Goal: Use online tool/utility: Utilize a website feature to perform a specific function

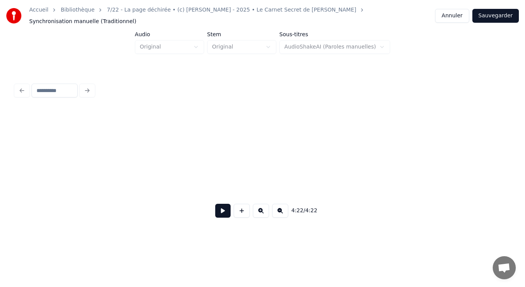
scroll to position [0, 9584]
click at [499, 16] on button "Sauvegarder" at bounding box center [496, 16] width 47 height 14
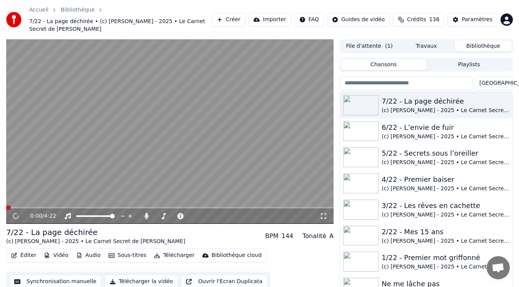
click at [65, 160] on video at bounding box center [169, 131] width 327 height 184
click at [90, 144] on video at bounding box center [169, 131] width 327 height 184
click at [106, 107] on video at bounding box center [169, 131] width 327 height 184
click at [84, 250] on button "Audio" at bounding box center [88, 255] width 31 height 11
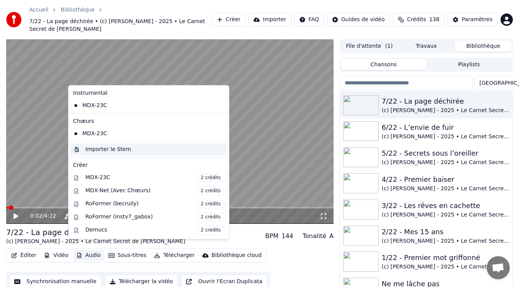
click at [110, 148] on div "Importer le Stem" at bounding box center [108, 149] width 46 height 8
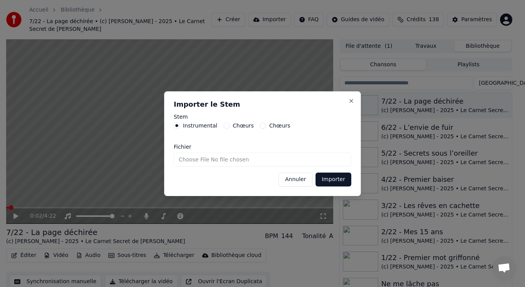
click at [208, 158] on input "Fichier" at bounding box center [263, 159] width 178 height 14
type input "**********"
click at [332, 180] on button "Importer" at bounding box center [334, 179] width 36 height 14
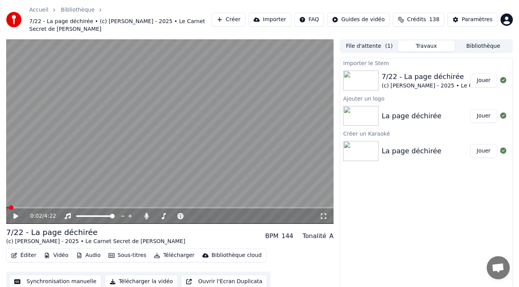
click at [85, 250] on button "Audio" at bounding box center [88, 255] width 31 height 11
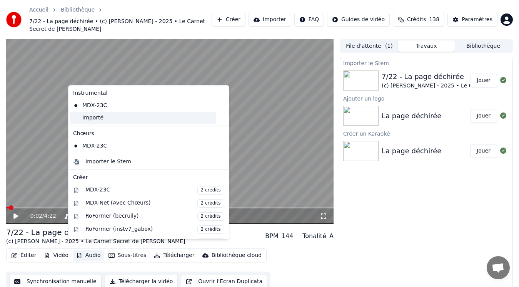
click at [109, 120] on div "Importé" at bounding box center [143, 118] width 146 height 12
click at [83, 250] on button "Audio" at bounding box center [88, 255] width 31 height 11
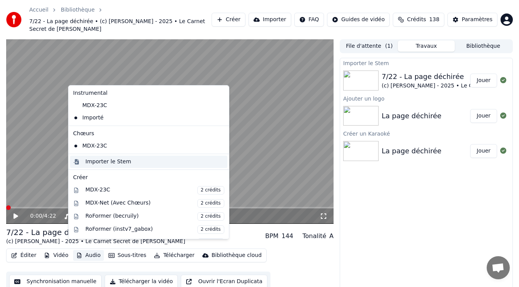
click at [93, 162] on div "Importer le Stem" at bounding box center [108, 162] width 46 height 8
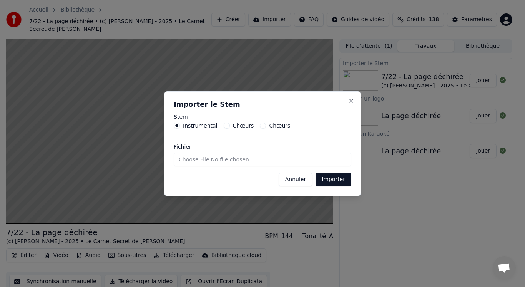
click at [233, 125] on label "Chœurs" at bounding box center [243, 125] width 21 height 5
click at [230, 125] on button "Chœurs" at bounding box center [227, 125] width 6 height 6
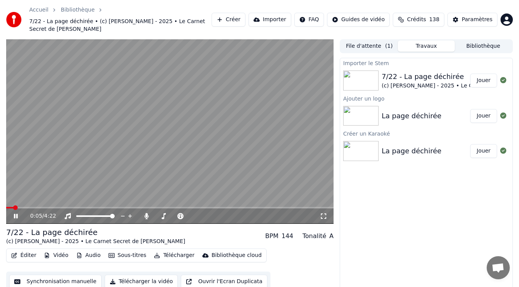
click at [100, 92] on video at bounding box center [169, 131] width 327 height 184
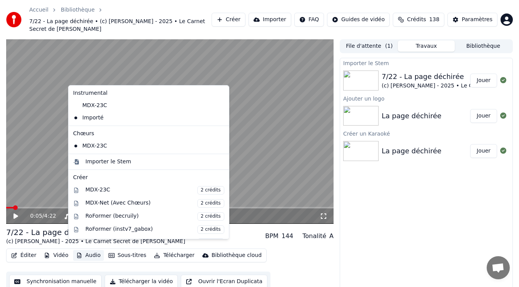
click at [92, 250] on button "Audio" at bounding box center [88, 255] width 31 height 11
click at [114, 163] on div "Importer le Stem" at bounding box center [108, 162] width 46 height 8
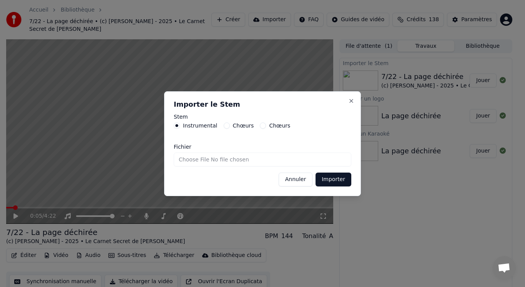
click at [235, 127] on label "Chœurs" at bounding box center [243, 125] width 21 height 5
click at [230, 127] on button "Chœurs" at bounding box center [227, 125] width 6 height 6
click at [209, 162] on input "Fichier" at bounding box center [263, 159] width 178 height 14
type input "**********"
click at [327, 180] on button "Importer" at bounding box center [334, 179] width 36 height 14
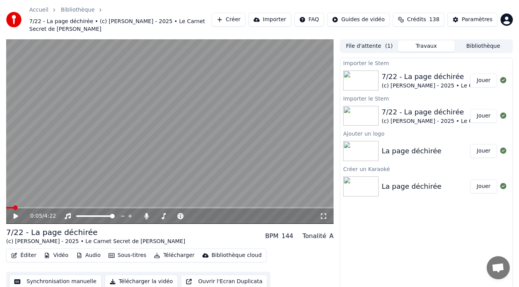
click at [120, 153] on video at bounding box center [169, 131] width 327 height 184
click at [120, 154] on video at bounding box center [169, 131] width 327 height 184
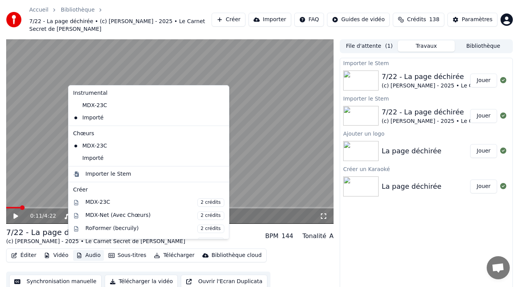
click at [90, 250] on button "Audio" at bounding box center [88, 255] width 31 height 11
click at [110, 159] on div "Importé" at bounding box center [143, 158] width 146 height 12
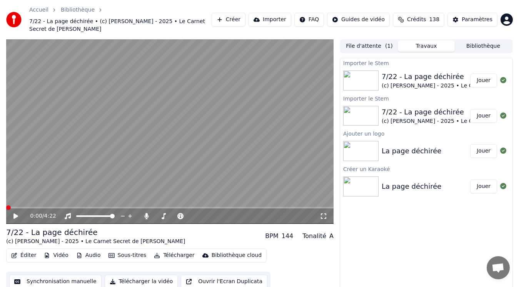
click at [18, 213] on icon at bounding box center [21, 216] width 18 height 6
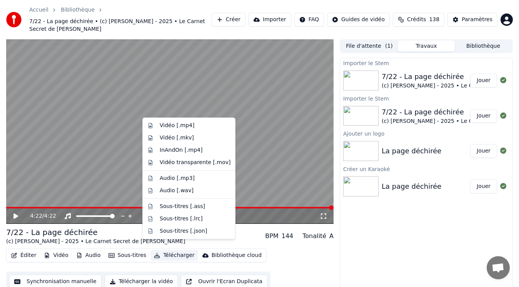
click at [164, 250] on button "Télécharger" at bounding box center [174, 255] width 47 height 11
click at [188, 127] on div "Vidéo [.mp4]" at bounding box center [177, 126] width 35 height 8
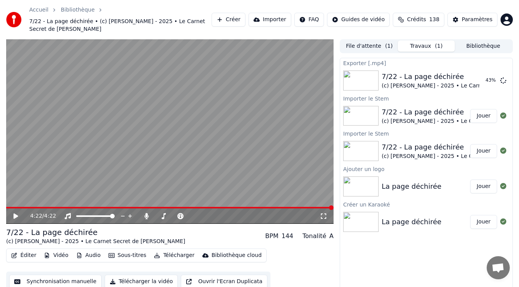
click at [93, 250] on button "Audio" at bounding box center [88, 255] width 31 height 11
click at [476, 74] on button "Afficher" at bounding box center [480, 80] width 34 height 14
click at [245, 16] on button "Créer" at bounding box center [229, 20] width 34 height 14
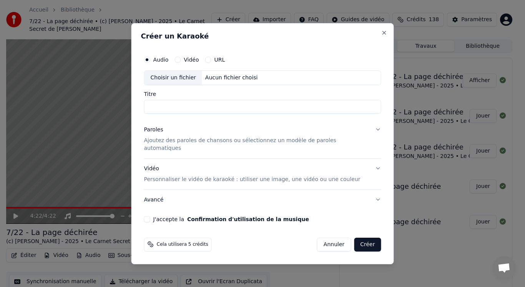
click at [178, 82] on div "Choisir un fichier" at bounding box center [174, 78] width 58 height 14
click at [164, 110] on input "**********" at bounding box center [262, 107] width 237 height 14
type input "**********"
click at [167, 145] on p "Ajoutez des paroles de chansons ou sélectionnez un modèle de paroles automatiqu…" at bounding box center [256, 144] width 225 height 15
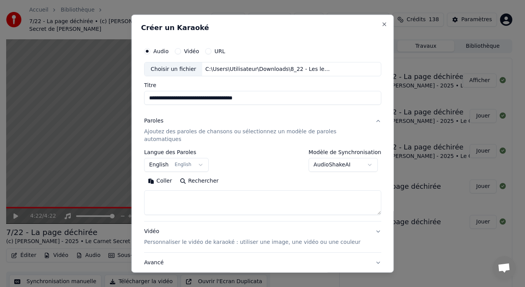
click at [176, 158] on body "Accueil Bibliothèque 7/22 - La page déchirée • (c) [PERSON_NAME] - 2025 • Le Ca…" at bounding box center [259, 143] width 519 height 287
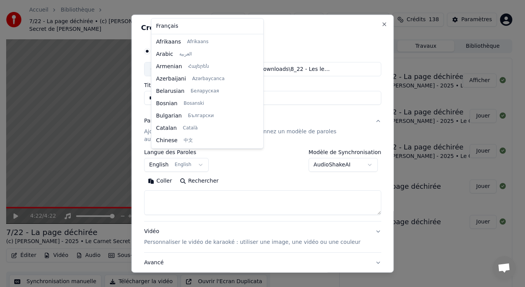
scroll to position [62, 0]
select select "**"
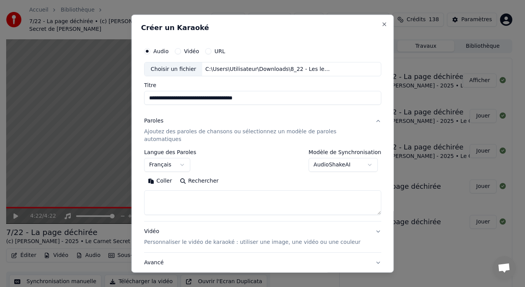
click at [180, 191] on textarea at bounding box center [262, 202] width 237 height 25
click at [171, 175] on button "Coller" at bounding box center [160, 181] width 32 height 12
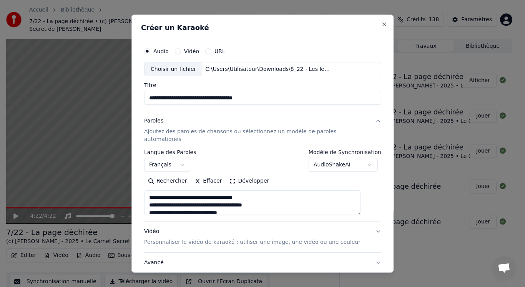
click at [249, 175] on button "Développer" at bounding box center [249, 181] width 47 height 12
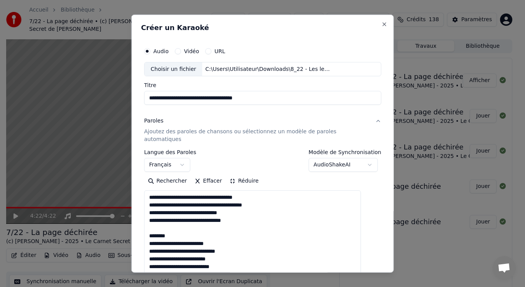
drag, startPoint x: 155, startPoint y: 218, endPoint x: 187, endPoint y: 230, distance: 34.1
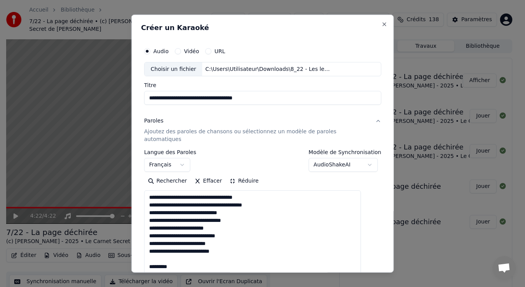
drag, startPoint x: 158, startPoint y: 252, endPoint x: 195, endPoint y: 259, distance: 38.0
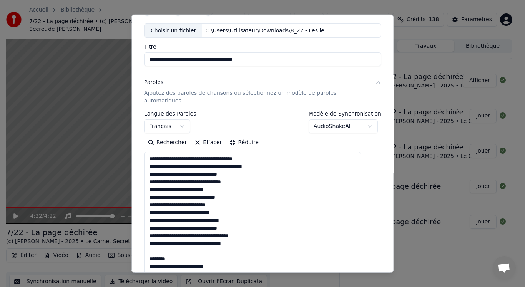
scroll to position [77, 0]
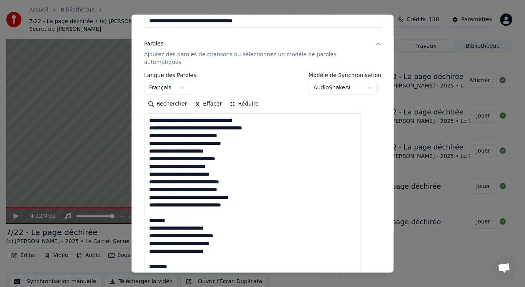
drag, startPoint x: 158, startPoint y: 207, endPoint x: 197, endPoint y: 214, distance: 39.9
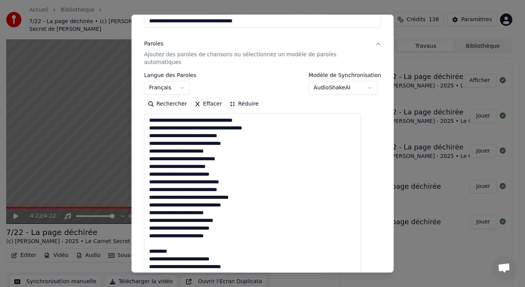
drag, startPoint x: 156, startPoint y: 234, endPoint x: 181, endPoint y: 240, distance: 26.0
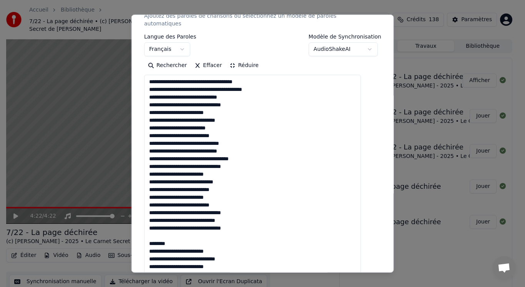
scroll to position [154, 0]
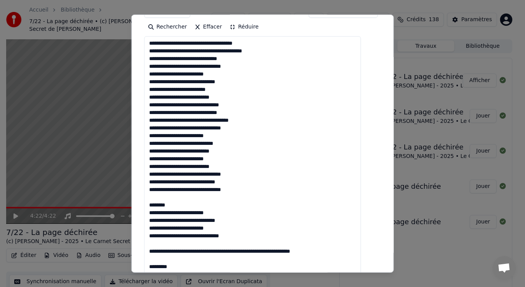
drag, startPoint x: 158, startPoint y: 190, endPoint x: 190, endPoint y: 201, distance: 34.1
click at [190, 201] on textarea at bounding box center [252, 223] width 217 height 375
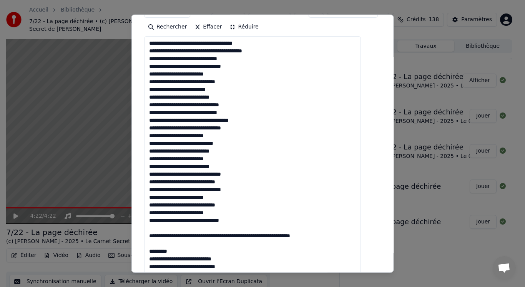
drag, startPoint x: 160, startPoint y: 220, endPoint x: 192, endPoint y: 244, distance: 40.2
click at [192, 244] on textarea at bounding box center [252, 223] width 217 height 375
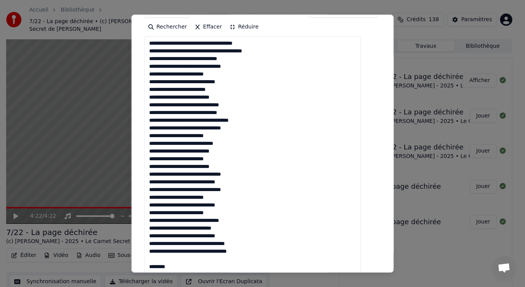
drag, startPoint x: 158, startPoint y: 250, endPoint x: 186, endPoint y: 258, distance: 29.0
click at [186, 258] on textarea at bounding box center [252, 223] width 217 height 375
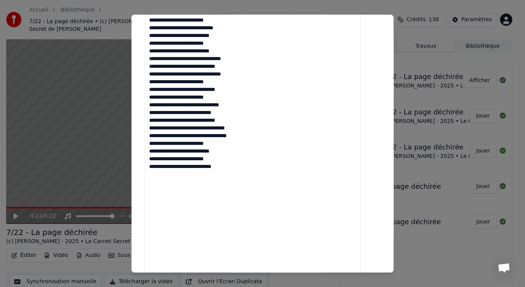
scroll to position [397, 0]
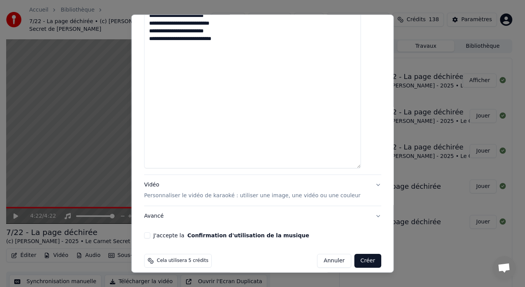
type textarea "**********"
click at [166, 192] on p "Personnaliser le vidéo de karaoké : utiliser une image, une vidéo ou une couleur" at bounding box center [252, 196] width 217 height 8
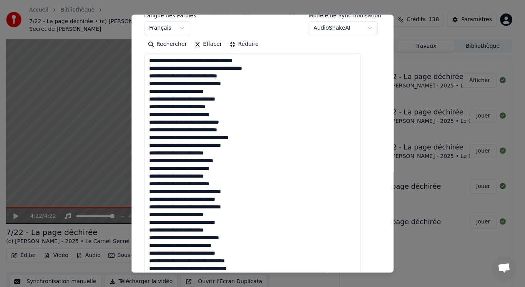
scroll to position [131, 0]
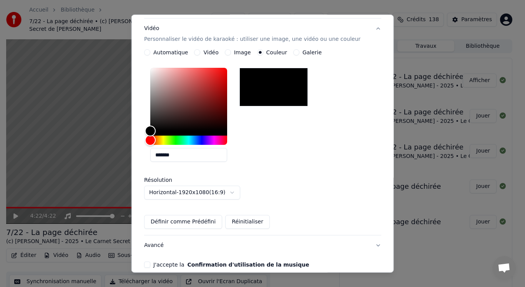
click at [231, 49] on button "Image" at bounding box center [228, 52] width 6 height 6
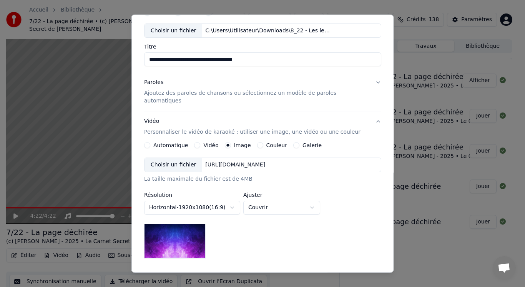
scroll to position [77, 0]
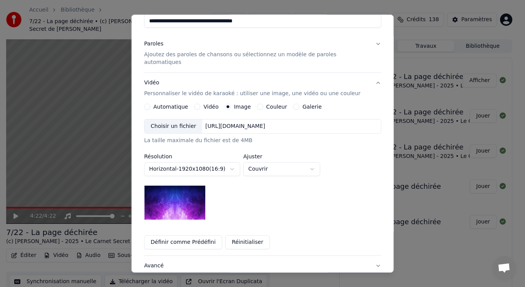
click at [183, 119] on div "Choisir un fichier" at bounding box center [174, 126] width 58 height 14
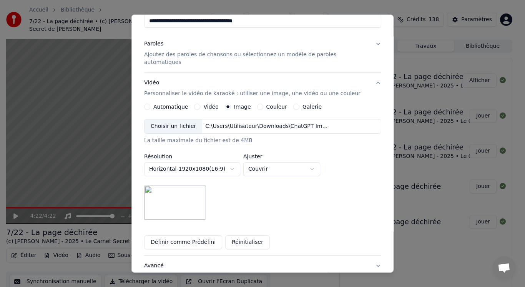
click at [265, 165] on button "Couvrir" at bounding box center [282, 169] width 77 height 14
select select "****"
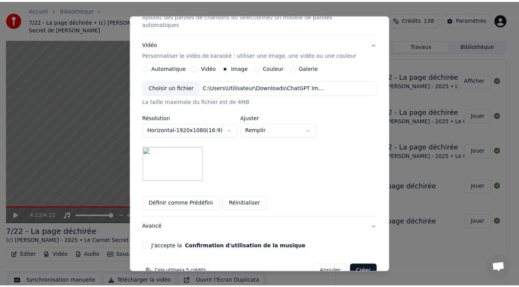
scroll to position [127, 0]
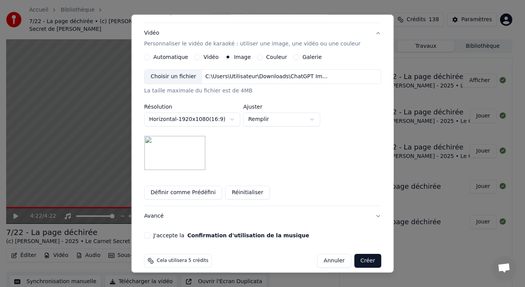
click at [150, 232] on button "J'accepte la Confirmation d'utilisation de la musique" at bounding box center [147, 235] width 6 height 6
click at [361, 254] on button "Créer" at bounding box center [367, 261] width 27 height 14
